Goal: Use online tool/utility: Utilize a website feature to perform a specific function

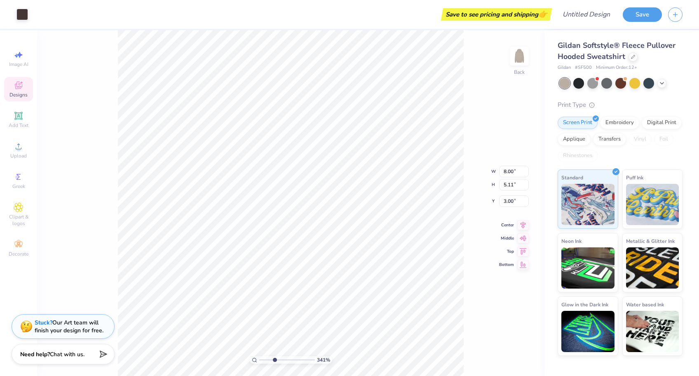
drag, startPoint x: 261, startPoint y: 360, endPoint x: 274, endPoint y: 363, distance: 13.2
type input "3.41"
click at [274, 363] on input "range" at bounding box center [287, 359] width 56 height 7
type input "4.60"
type input "0.37"
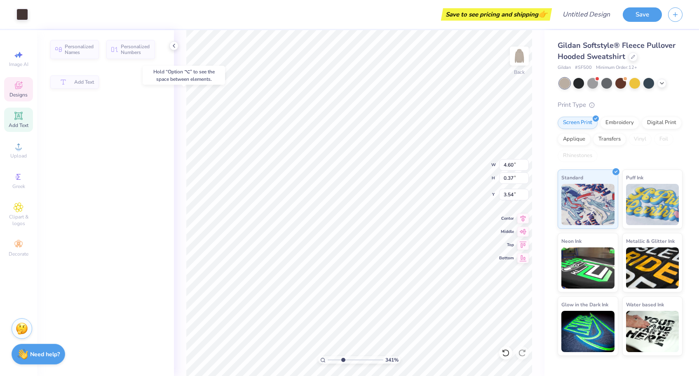
type input "3.51"
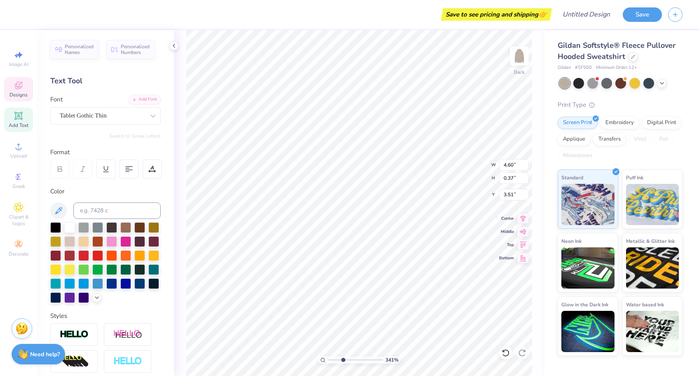
type input "3.61"
type input "0.27"
type input "4.13"
type textarea "G"
type input "5.93"
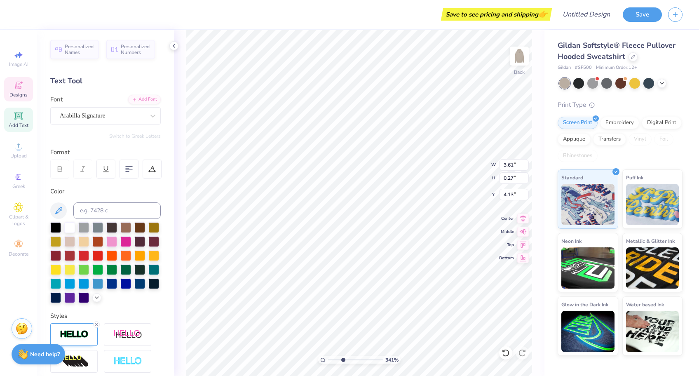
type input "2.70"
type input "4.83"
type textarea "D"
type textarea "The HUB"
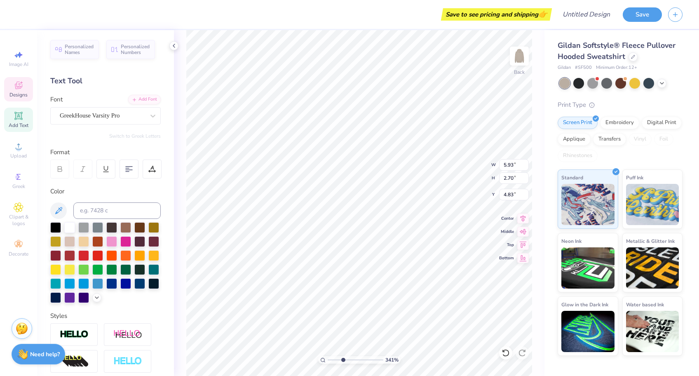
type input "0.35"
type input "0.34"
type input "3.88"
type input "0.33"
type input "3.50"
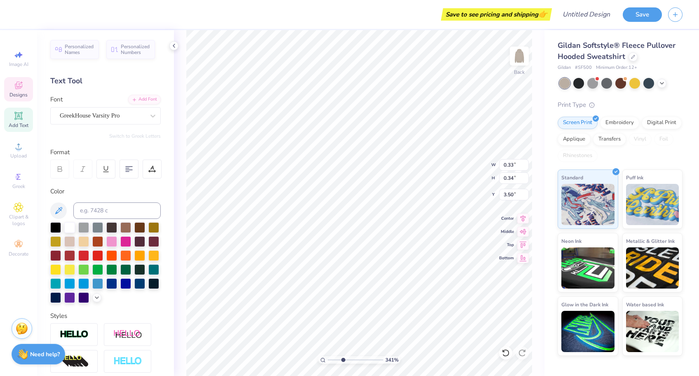
type input "0.36"
type input "0.35"
type input "4.26"
